Goal: Contribute content: Contribute content

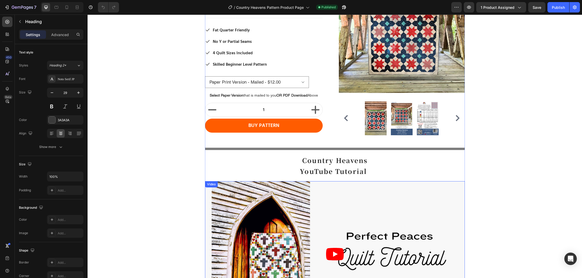
scroll to position [315, 0]
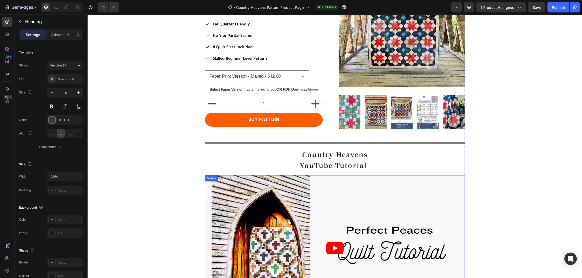
click at [329, 199] on article at bounding box center [335, 248] width 260 height 146
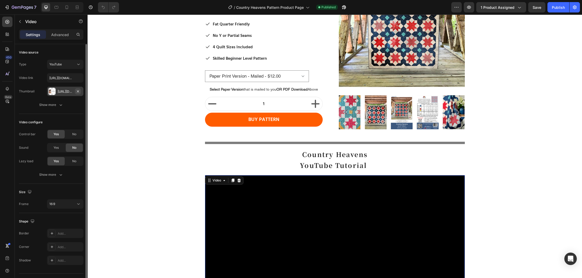
click at [76, 90] on icon "button" at bounding box center [78, 91] width 4 height 4
click at [73, 81] on input "https://youtu.be/XtlbUI9Wzmw?si=JHBQgkdQNWx8GDFw" at bounding box center [65, 77] width 36 height 9
paste input "[URL][DOMAIN_NAME]"
type input "[URL][DOMAIN_NAME]"
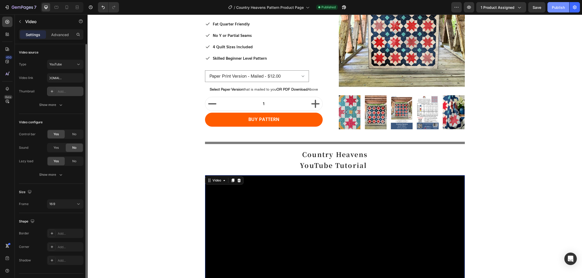
click at [556, 11] on button "Publish" at bounding box center [559, 7] width 22 height 10
paste input "[URL][DOMAIN_NAME]"
type input "[URL][DOMAIN_NAME]"
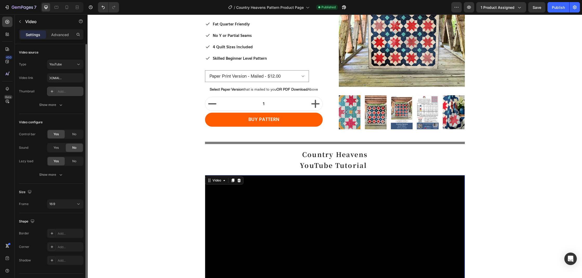
scroll to position [0, 0]
click at [41, 78] on div "Video link https://youtu.be/Sy3icT5eI2M" at bounding box center [51, 77] width 64 height 9
click at [52, 92] on icon at bounding box center [52, 91] width 4 height 4
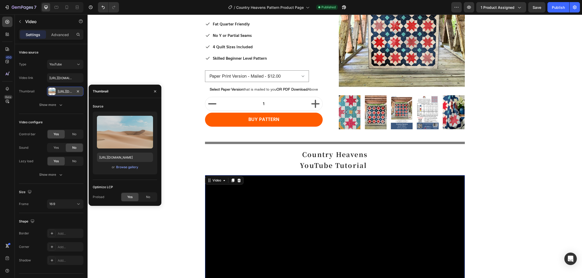
click at [65, 92] on div "[URL][DOMAIN_NAME]" at bounding box center [65, 91] width 15 height 5
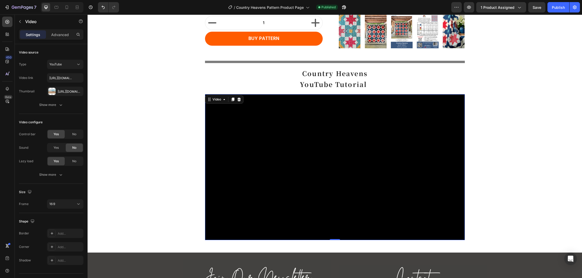
scroll to position [397, 0]
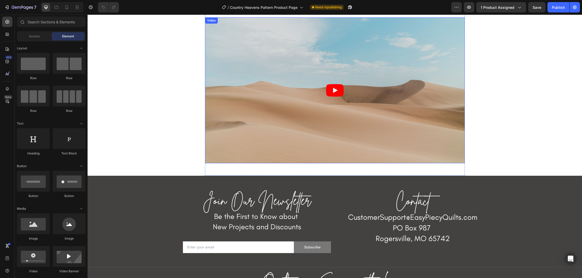
scroll to position [470, 0]
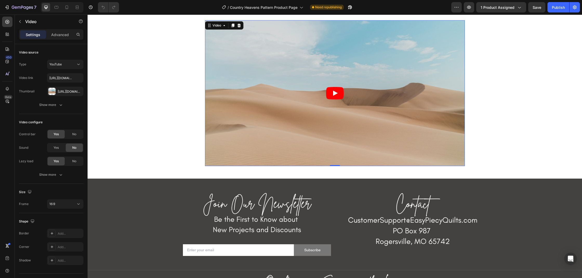
click at [307, 93] on article at bounding box center [335, 93] width 260 height 146
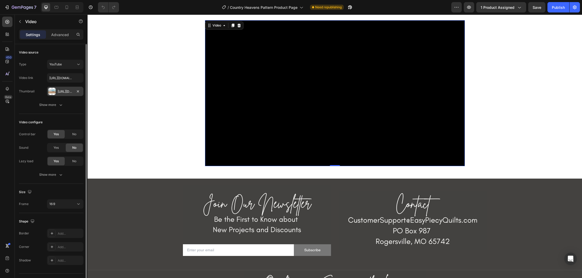
click at [69, 92] on div "[URL][DOMAIN_NAME]" at bounding box center [65, 91] width 15 height 5
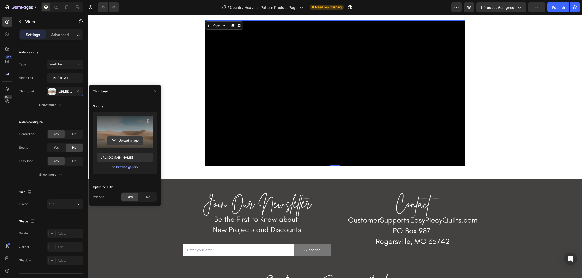
click at [124, 141] on input "file" at bounding box center [125, 140] width 36 height 9
click at [121, 141] on input "file" at bounding box center [125, 140] width 36 height 9
type input "[URL][DOMAIN_NAME]"
click at [133, 198] on div "Yes" at bounding box center [129, 197] width 17 height 8
click at [128, 199] on span "Yes" at bounding box center [129, 197] width 5 height 5
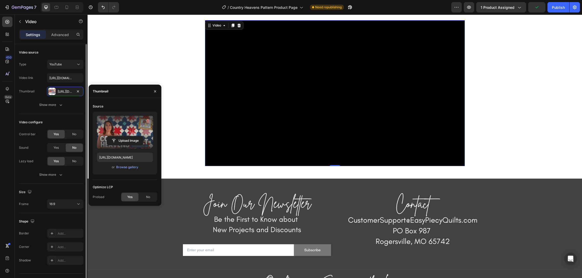
click at [35, 97] on div "Type YouTube Video link [URL][DOMAIN_NAME] Thumbnail [URL][DOMAIN_NAME] Show mo…" at bounding box center [51, 85] width 64 height 50
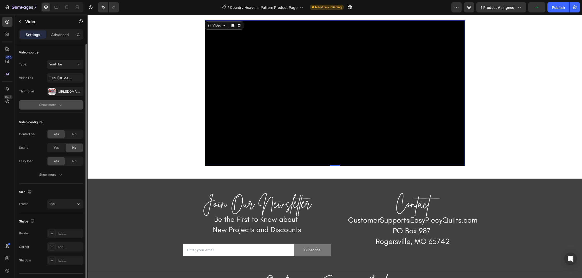
click at [40, 104] on div "Show more" at bounding box center [51, 104] width 24 height 5
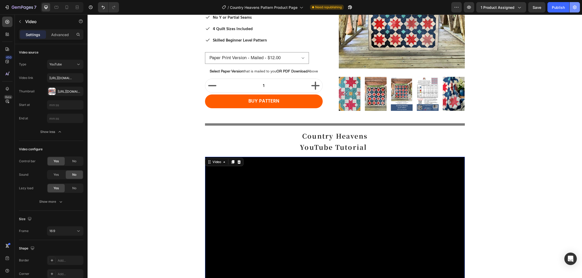
scroll to position [141, 0]
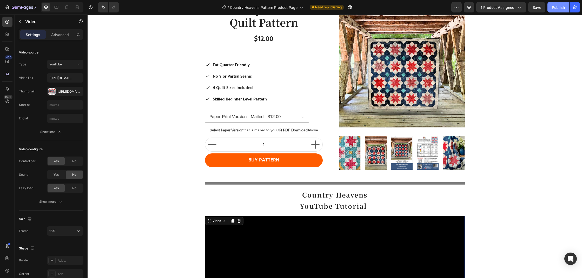
click at [557, 8] on div "Publish" at bounding box center [558, 7] width 13 height 5
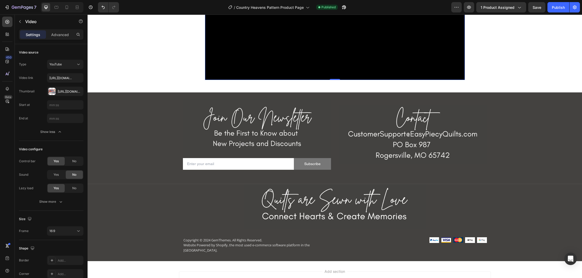
scroll to position [558, 0]
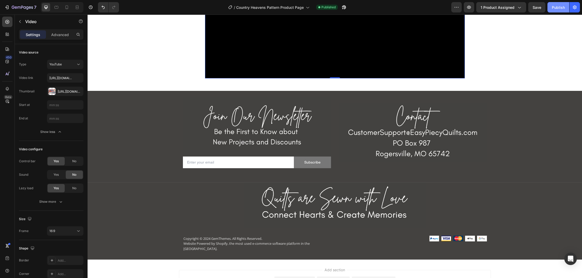
click at [555, 9] on div "Publish" at bounding box center [558, 7] width 13 height 5
click at [27, 6] on icon "button" at bounding box center [27, 7] width 2 height 3
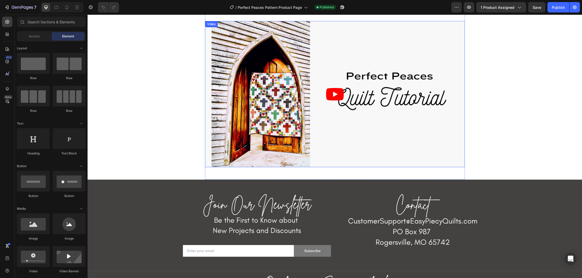
scroll to position [703, 0]
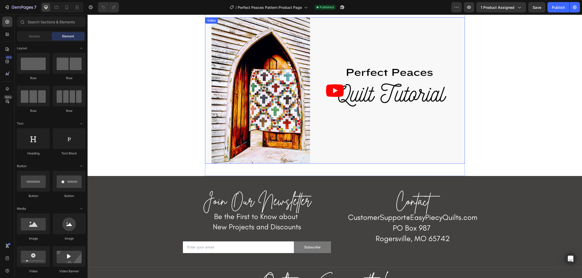
click at [321, 137] on article at bounding box center [335, 90] width 260 height 146
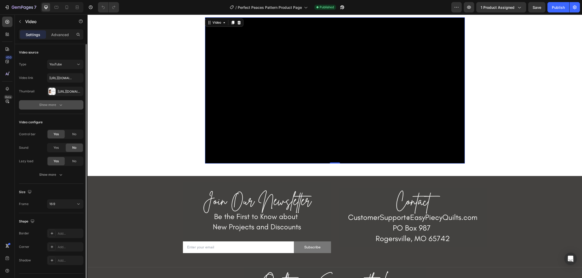
click at [47, 107] on div "Show more" at bounding box center [51, 104] width 24 height 5
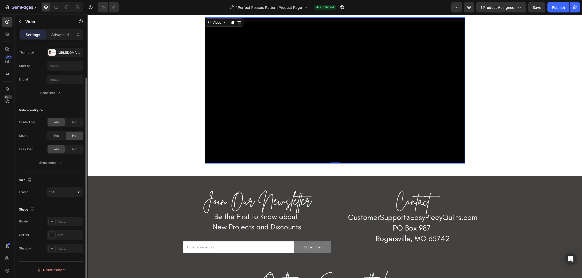
scroll to position [0, 0]
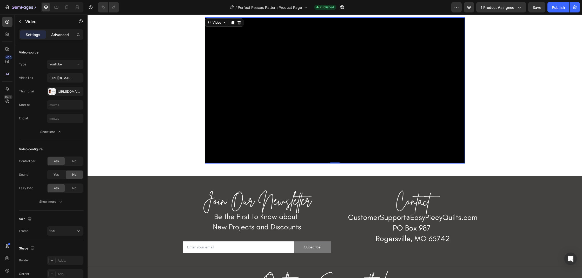
click at [57, 38] on div "Advanced" at bounding box center [60, 34] width 26 height 8
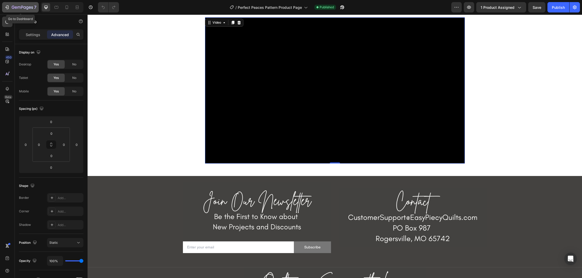
click at [19, 10] on div "7" at bounding box center [24, 7] width 25 height 6
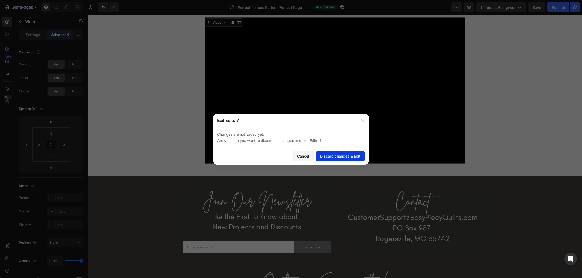
click at [336, 158] on div "Discard changes & Exit" at bounding box center [340, 156] width 40 height 5
